Goal: Task Accomplishment & Management: Use online tool/utility

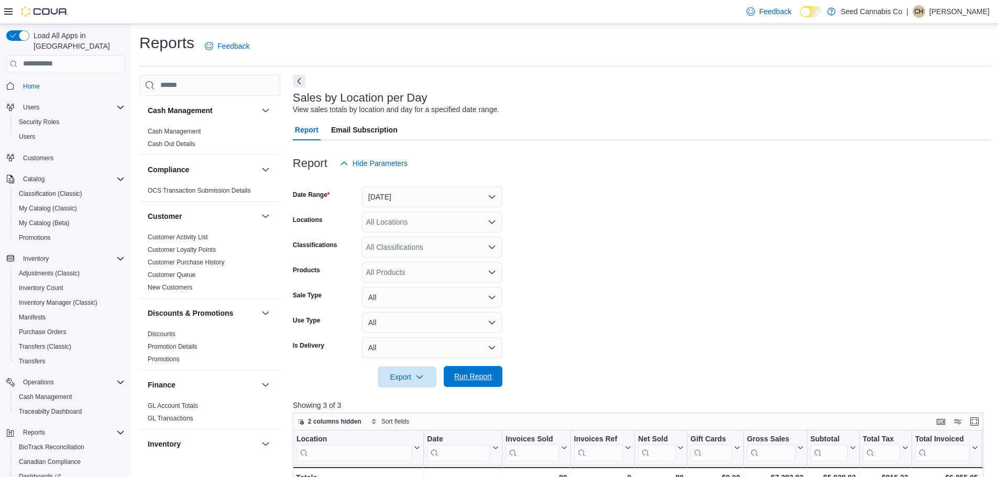
click at [469, 372] on span "Run Report" at bounding box center [473, 377] width 38 height 10
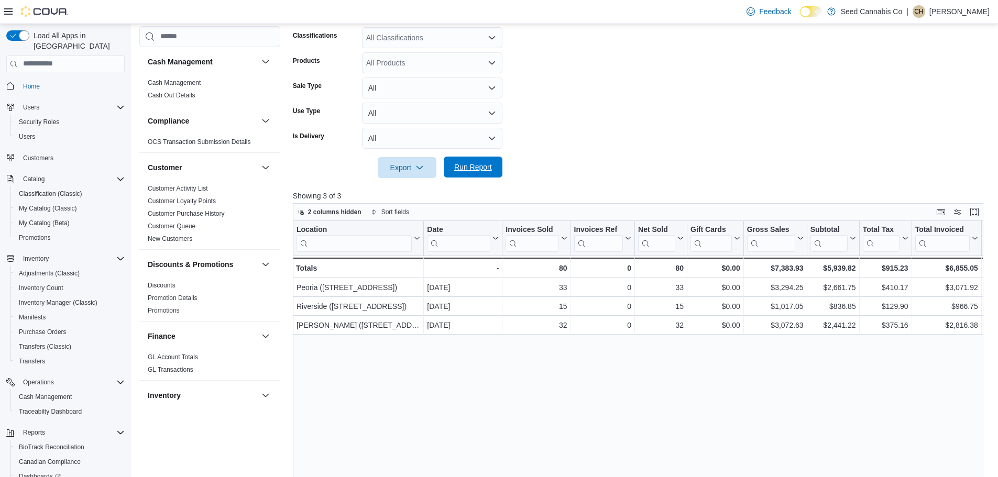
scroll to position [78, 0]
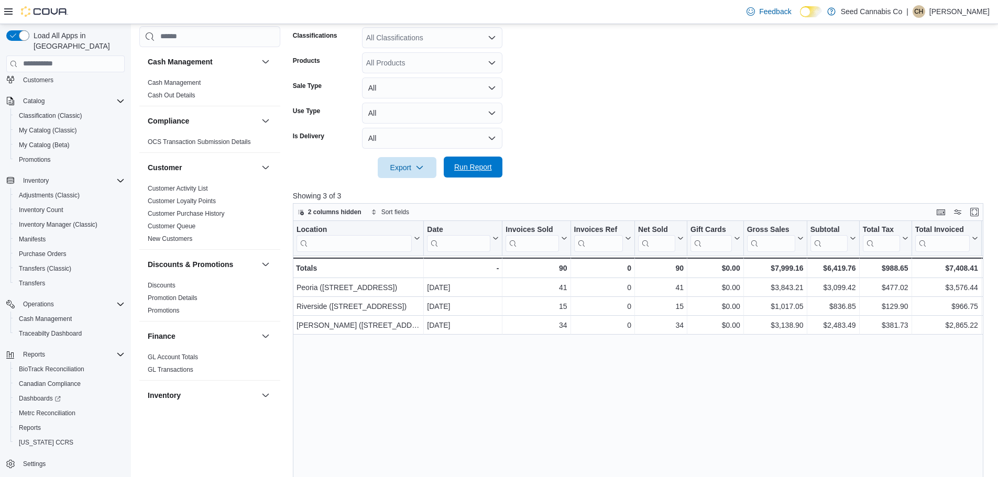
click at [478, 166] on span "Run Report" at bounding box center [473, 167] width 38 height 10
click at [483, 166] on span "Run Report" at bounding box center [473, 167] width 38 height 10
